Goal: Task Accomplishment & Management: Manage account settings

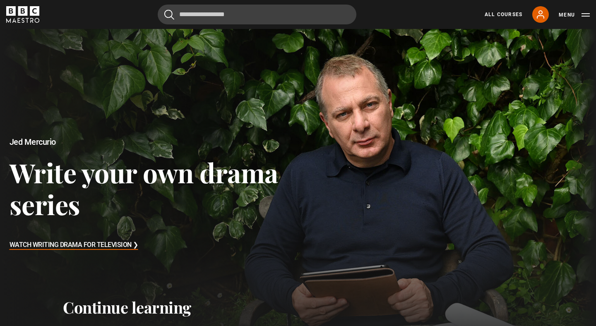
click at [539, 7] on link "My Account" at bounding box center [540, 14] width 17 height 17
click at [540, 14] on icon at bounding box center [540, 14] width 7 height 7
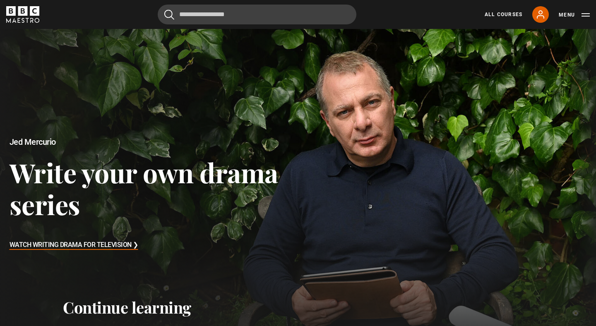
click at [533, 48] on div at bounding box center [298, 194] width 611 height 339
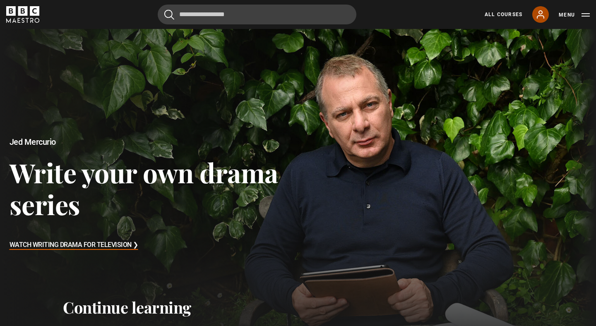
click at [543, 16] on icon at bounding box center [540, 14] width 7 height 7
click at [566, 14] on button "Menu" at bounding box center [574, 15] width 31 height 8
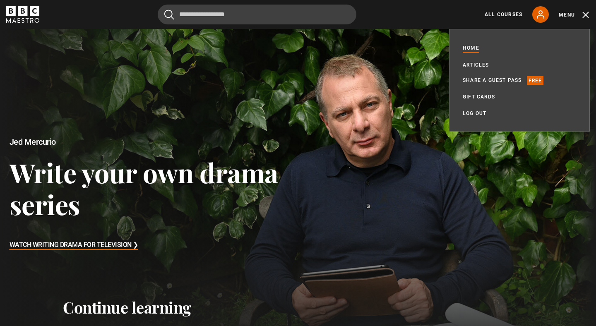
click at [455, 20] on div "Cancel Courses Previous courses Next courses Agatha Christie Writing 12 Related…" at bounding box center [298, 15] width 584 height 20
click at [542, 13] on icon at bounding box center [540, 14] width 7 height 7
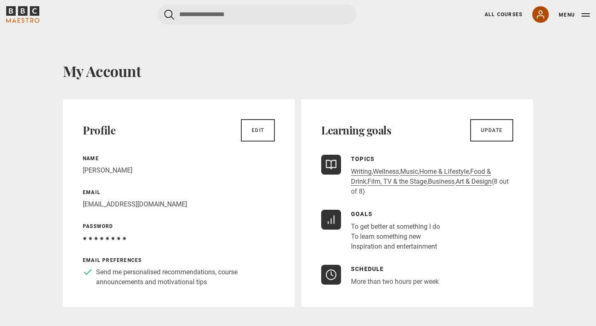
click at [539, 13] on icon at bounding box center [541, 15] width 10 height 10
click at [501, 15] on link "All Courses" at bounding box center [504, 14] width 38 height 7
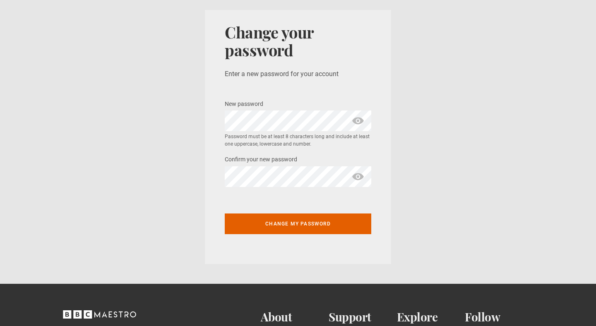
click at [542, 20] on section "Change your password Enter a new password for your account New password * Passw…" at bounding box center [298, 137] width 596 height 274
click at [143, 36] on section "Change your password Enter a new password for your account New password * Passw…" at bounding box center [298, 137] width 596 height 274
click at [130, 20] on section "Change your password Enter a new password for your account New password * Passw…" at bounding box center [298, 137] width 596 height 274
